Goal: Task Accomplishment & Management: Manage account settings

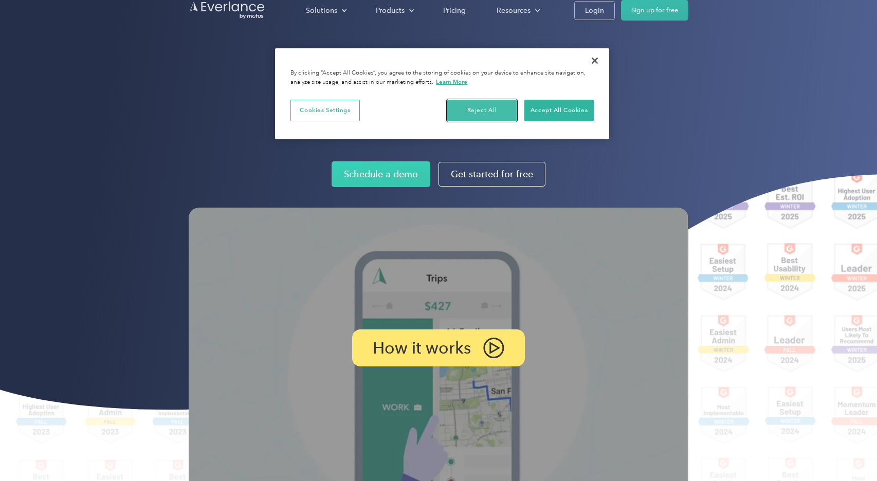
click at [496, 108] on button "Reject All" at bounding box center [481, 111] width 69 height 22
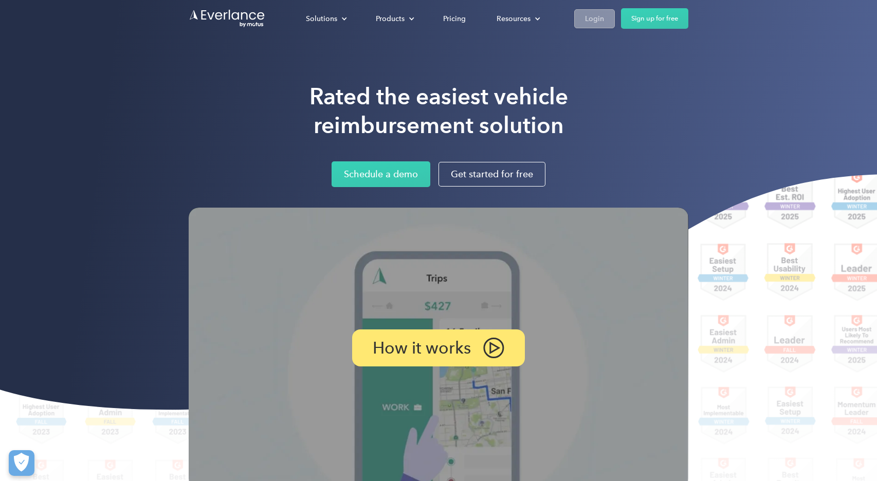
click at [596, 24] on div "Login" at bounding box center [594, 18] width 19 height 13
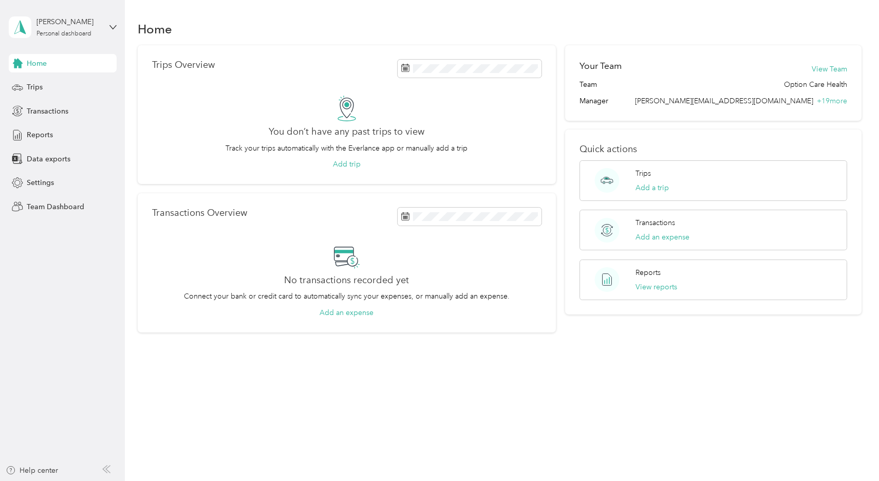
click at [103, 27] on div "James Horst Personal dashboard" at bounding box center [63, 27] width 108 height 36
click at [44, 129] on div "Log out" at bounding box center [37, 131] width 40 height 11
